Goal: Check status

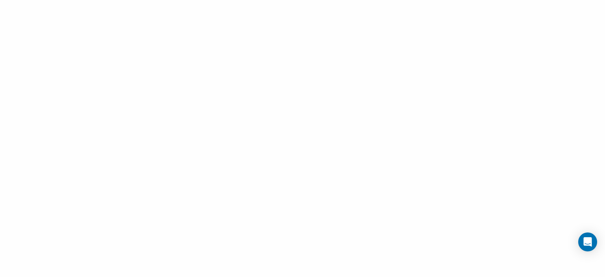
click at [249, 91] on div at bounding box center [302, 138] width 605 height 277
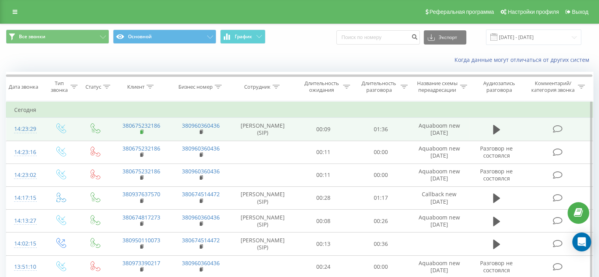
click at [143, 131] on icon at bounding box center [142, 132] width 4 height 6
